Goal: Task Accomplishment & Management: Manage account settings

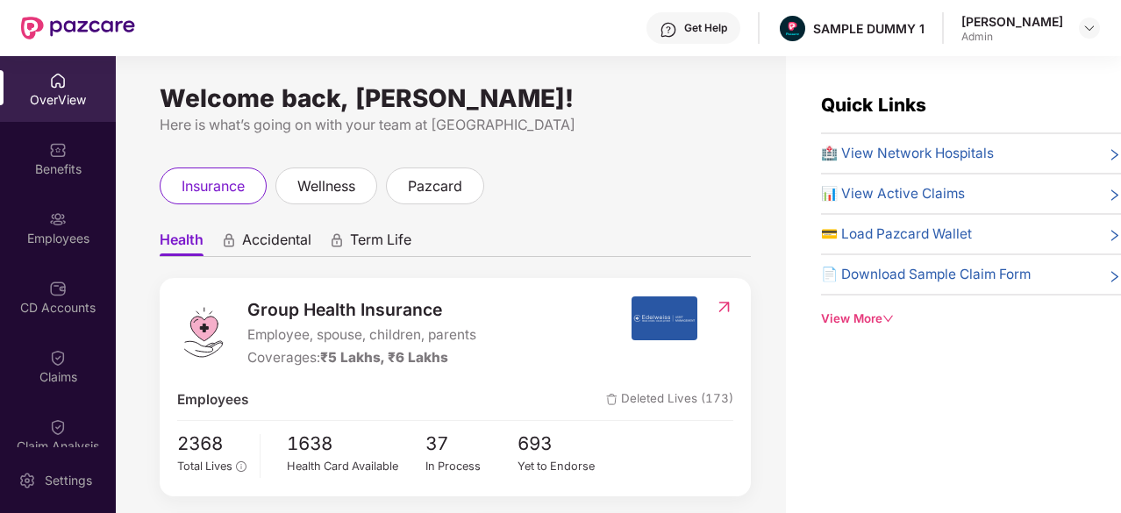
click at [1071, 21] on div "[PERSON_NAME] Admin" at bounding box center [1031, 28] width 139 height 31
click at [1087, 28] on img at bounding box center [1090, 28] width 14 height 14
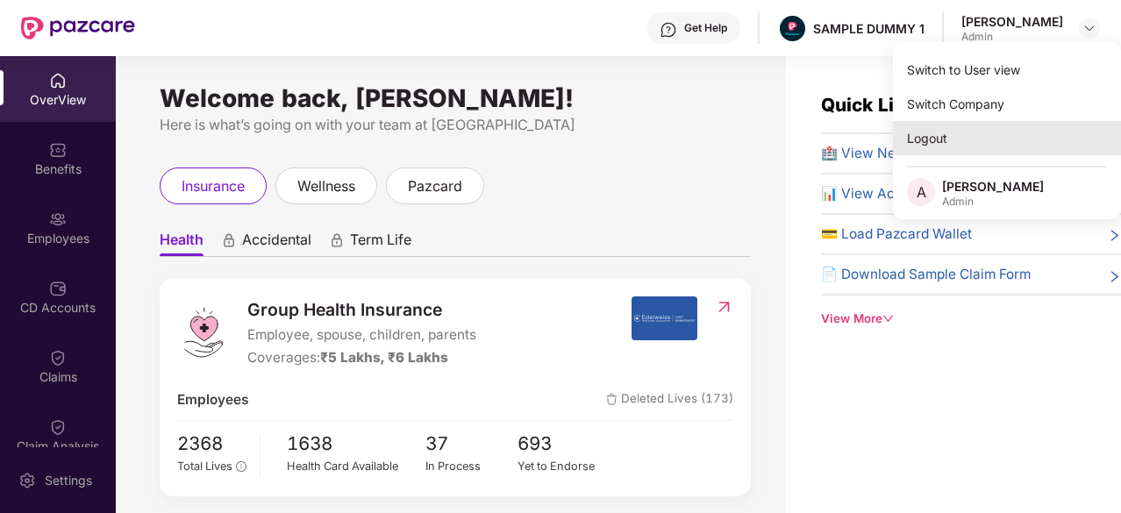
click at [949, 141] on div "Logout" at bounding box center [1007, 138] width 228 height 34
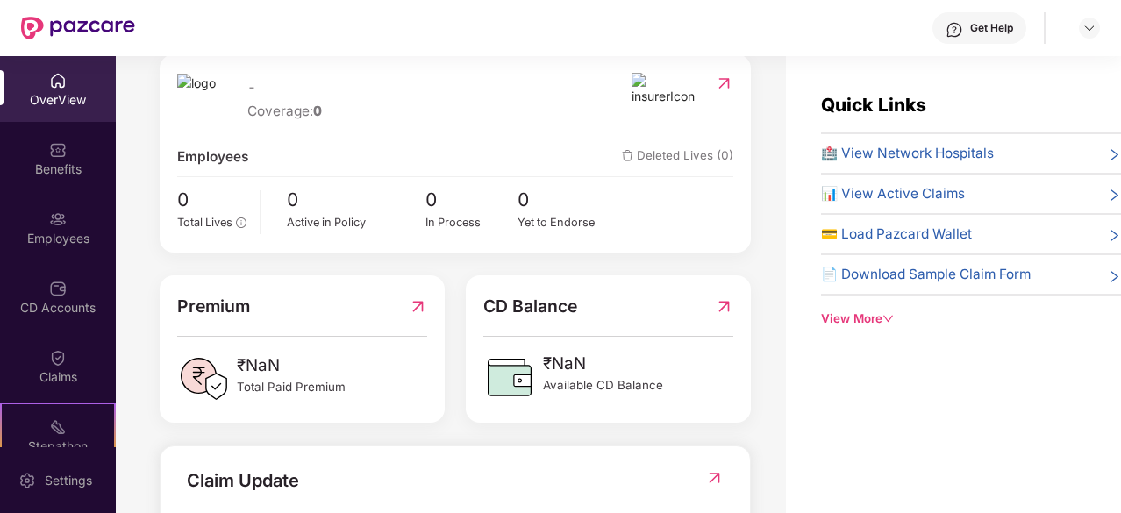
scroll to position [268, 0]
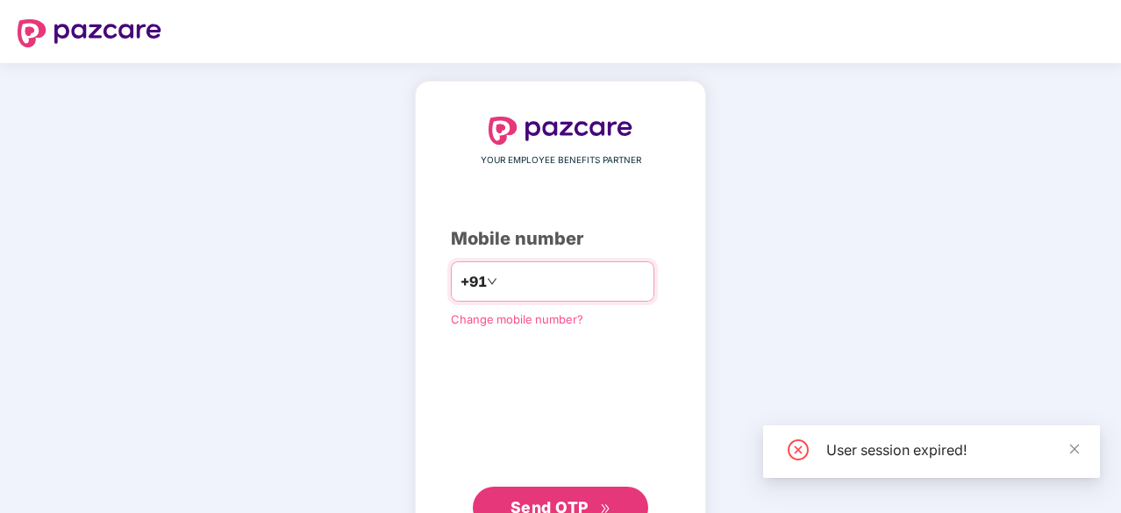
click at [560, 287] on input "number" at bounding box center [573, 282] width 144 height 28
type input "*"
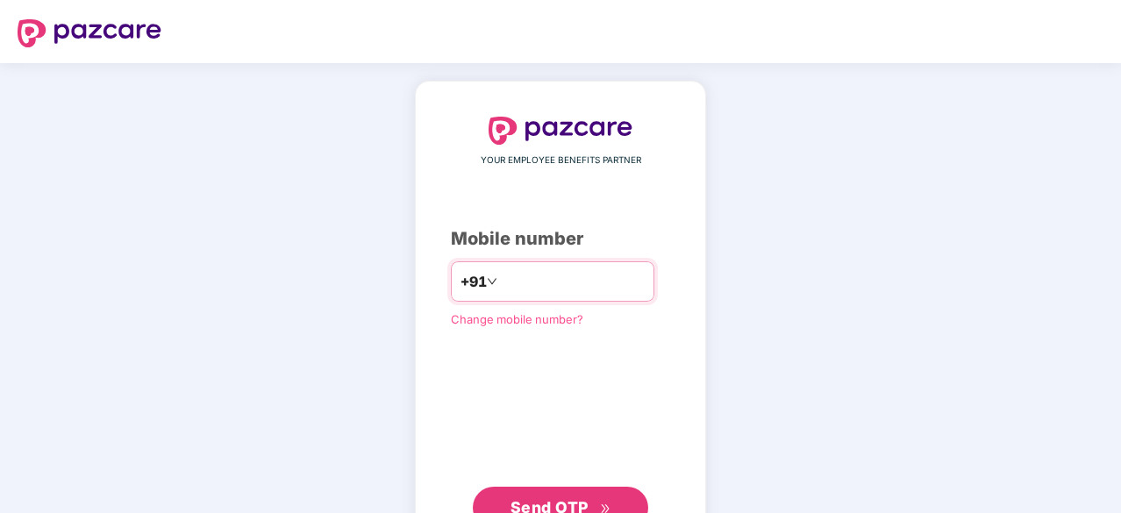
type input "*"
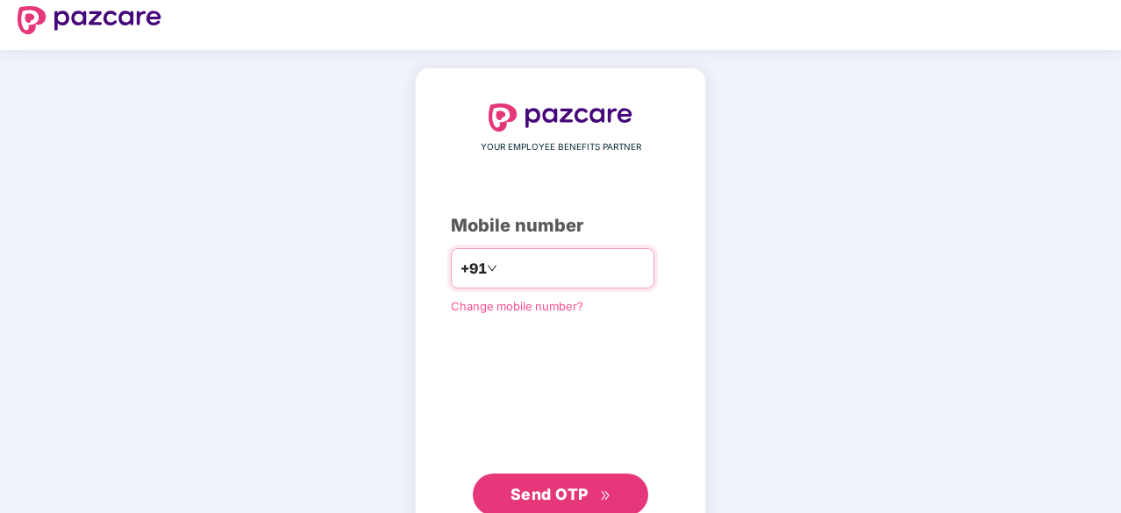
scroll to position [15, 0]
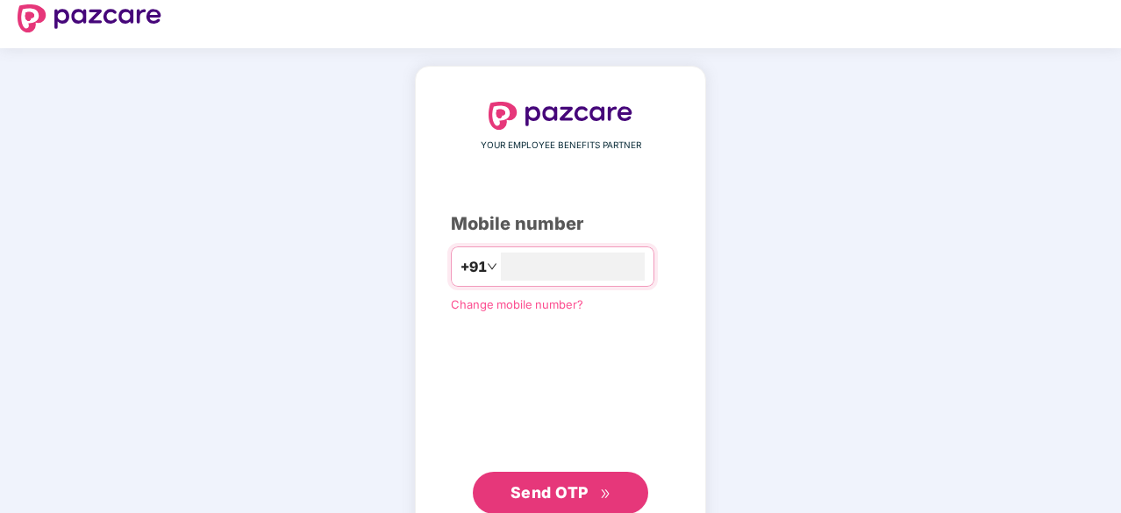
type input "**********"
click at [598, 505] on button "Send OTP" at bounding box center [560, 491] width 175 height 42
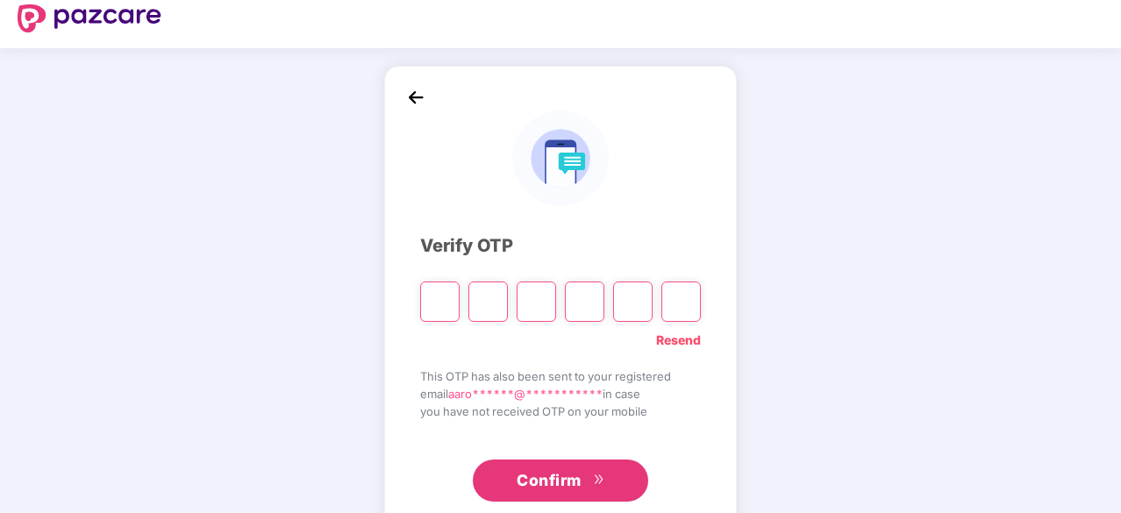
type input "*"
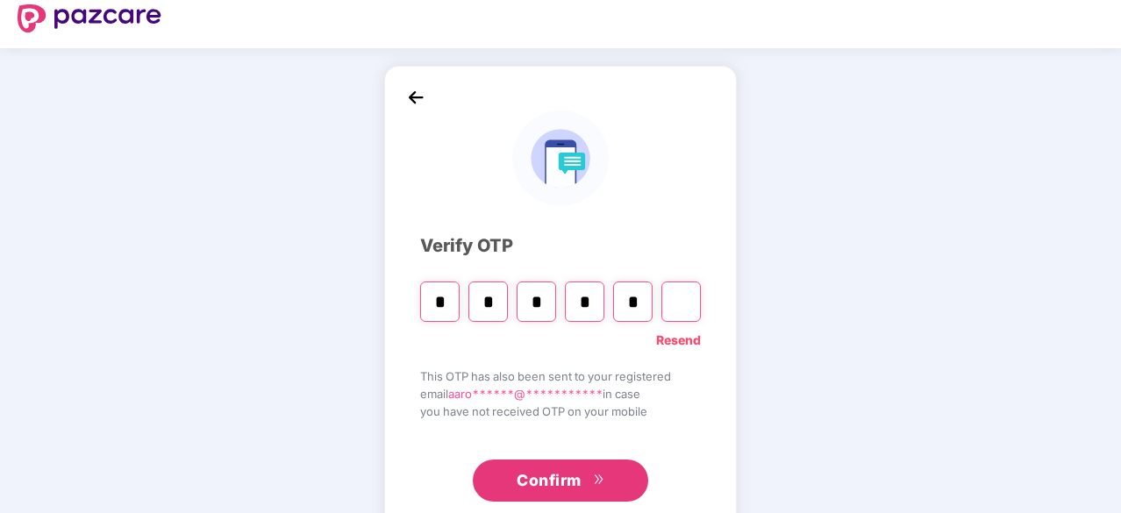
type input "*"
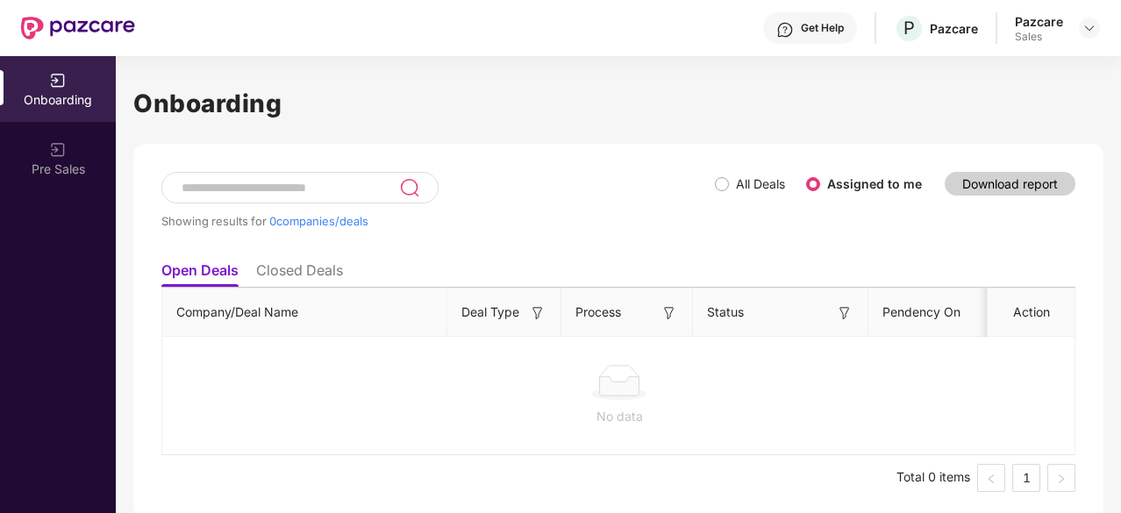
click at [297, 261] on li "Closed Deals" at bounding box center [299, 273] width 87 height 25
click at [219, 276] on li "Open Deals" at bounding box center [198, 273] width 75 height 25
click at [1082, 28] on div at bounding box center [1089, 28] width 21 height 21
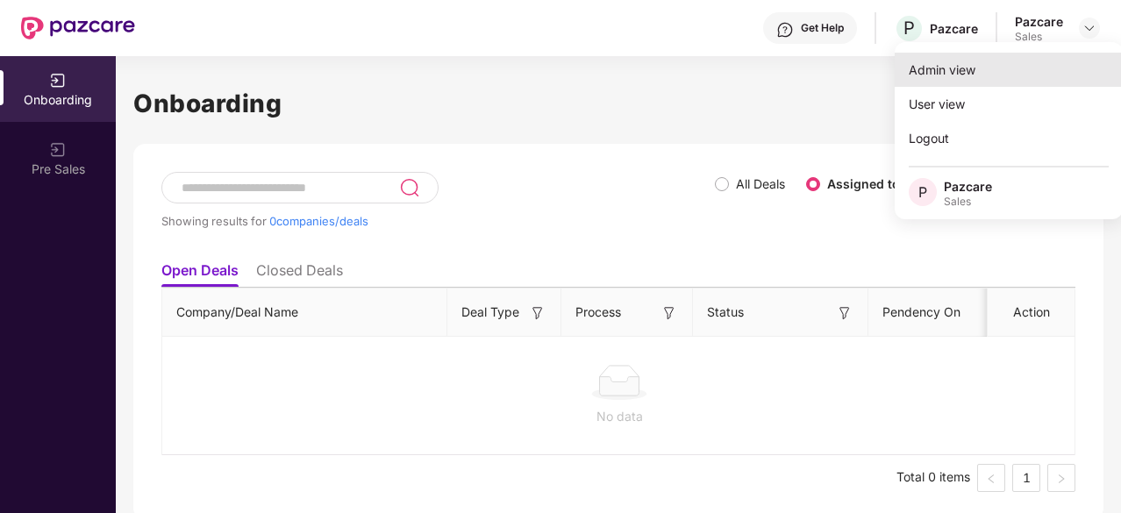
click at [937, 69] on div "Admin view" at bounding box center [1009, 70] width 228 height 34
